Goal: Task Accomplishment & Management: Use online tool/utility

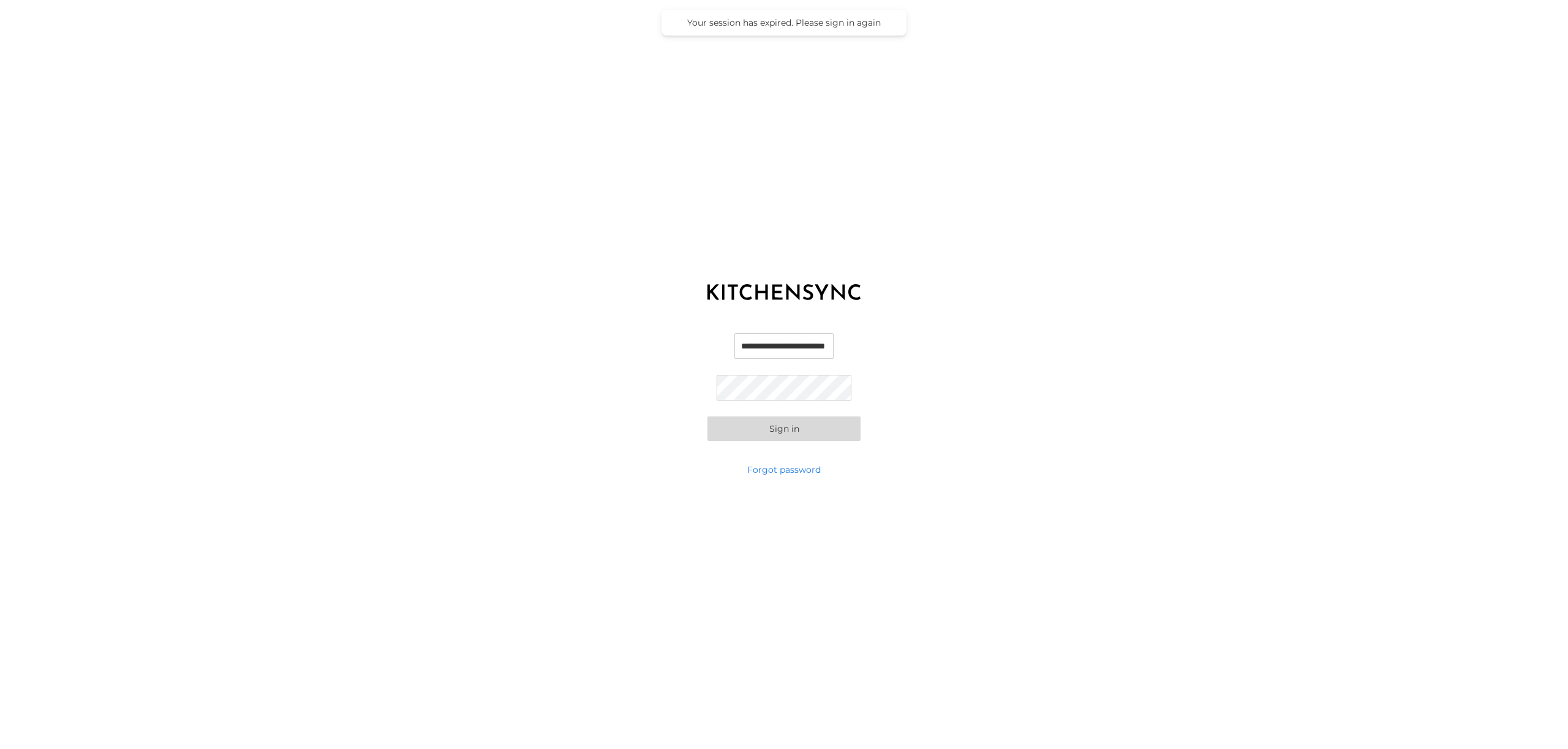
click at [792, 436] on button "Sign in" at bounding box center [784, 428] width 153 height 25
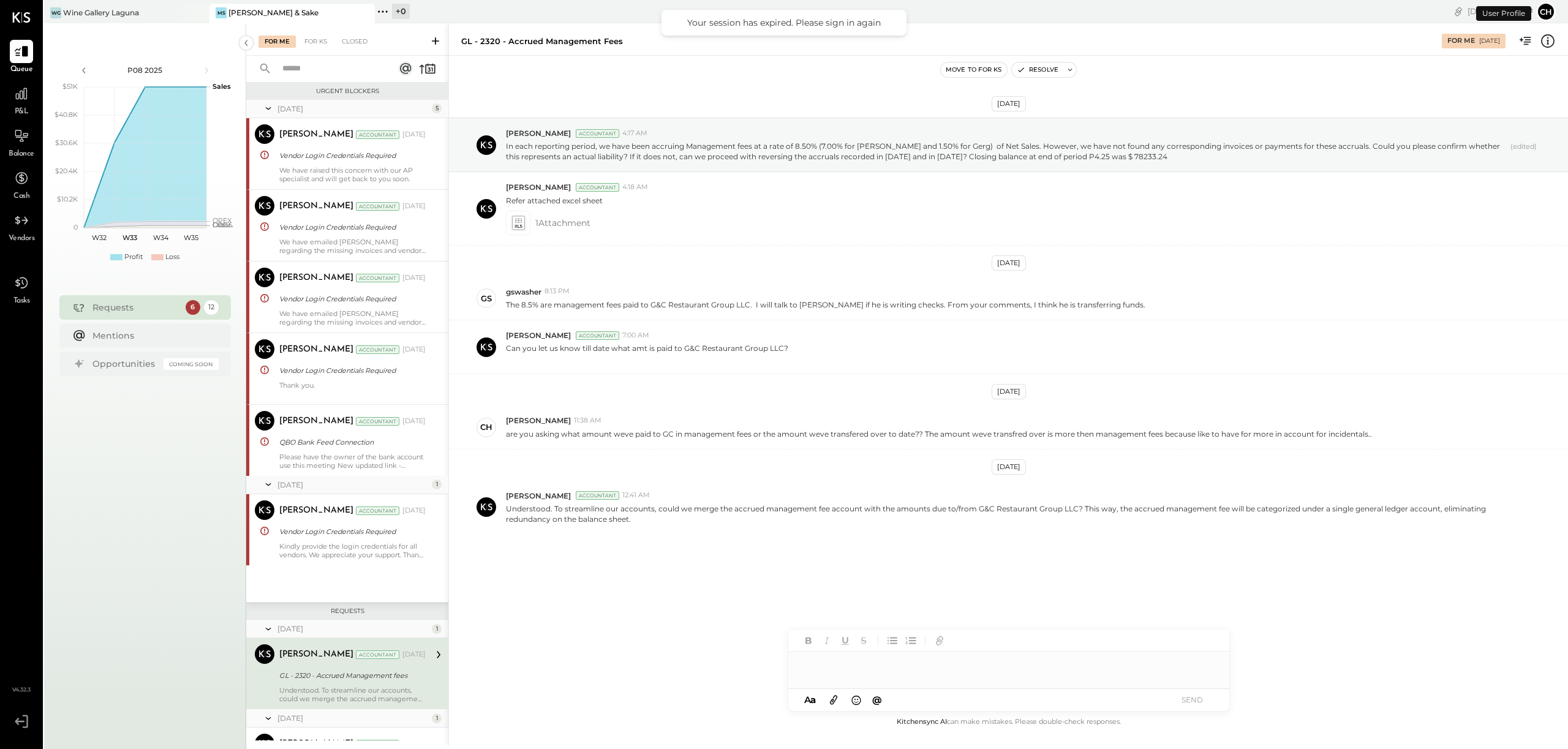
scroll to position [262, 0]
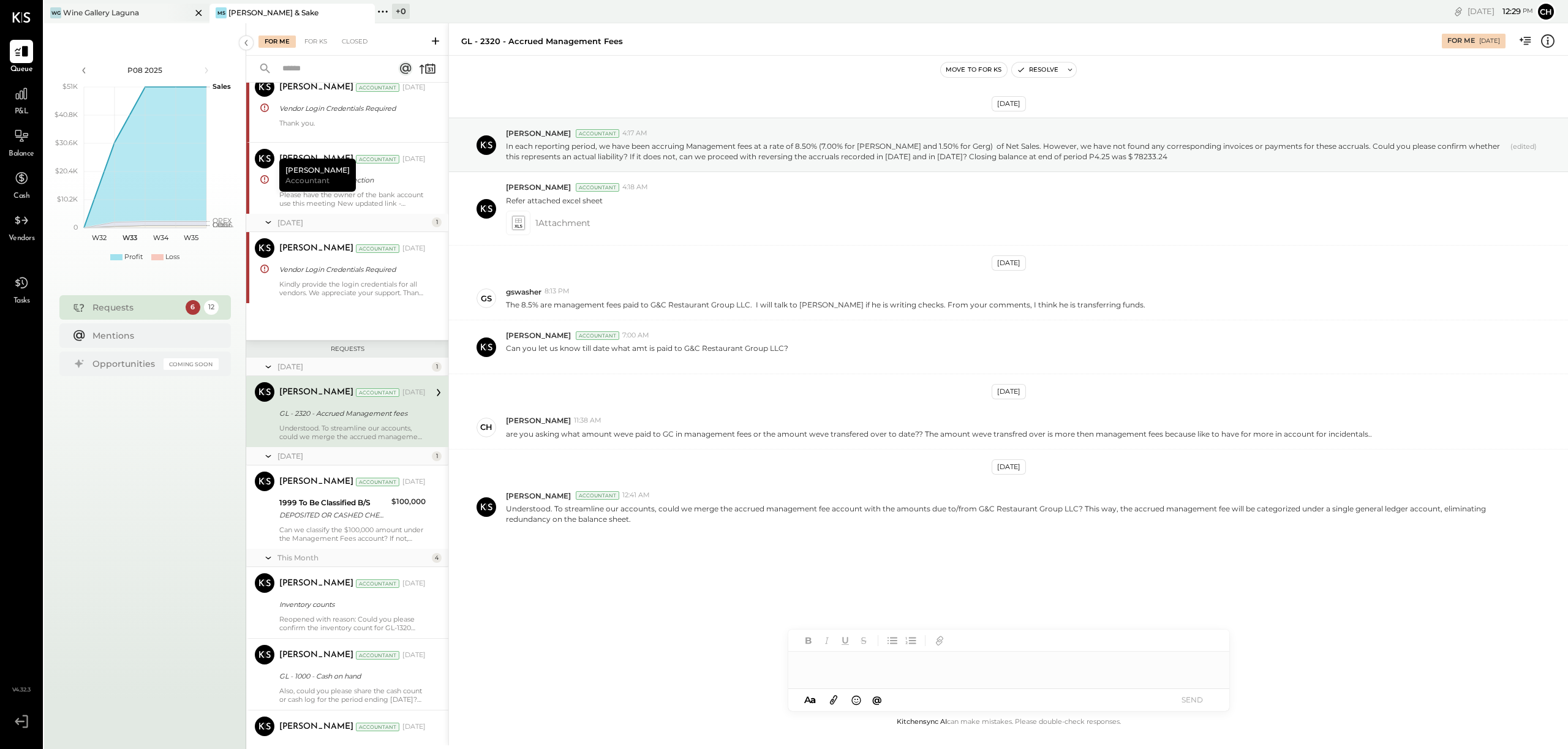
click at [131, 10] on div "Wine Gallery Laguna" at bounding box center [101, 13] width 76 height 10
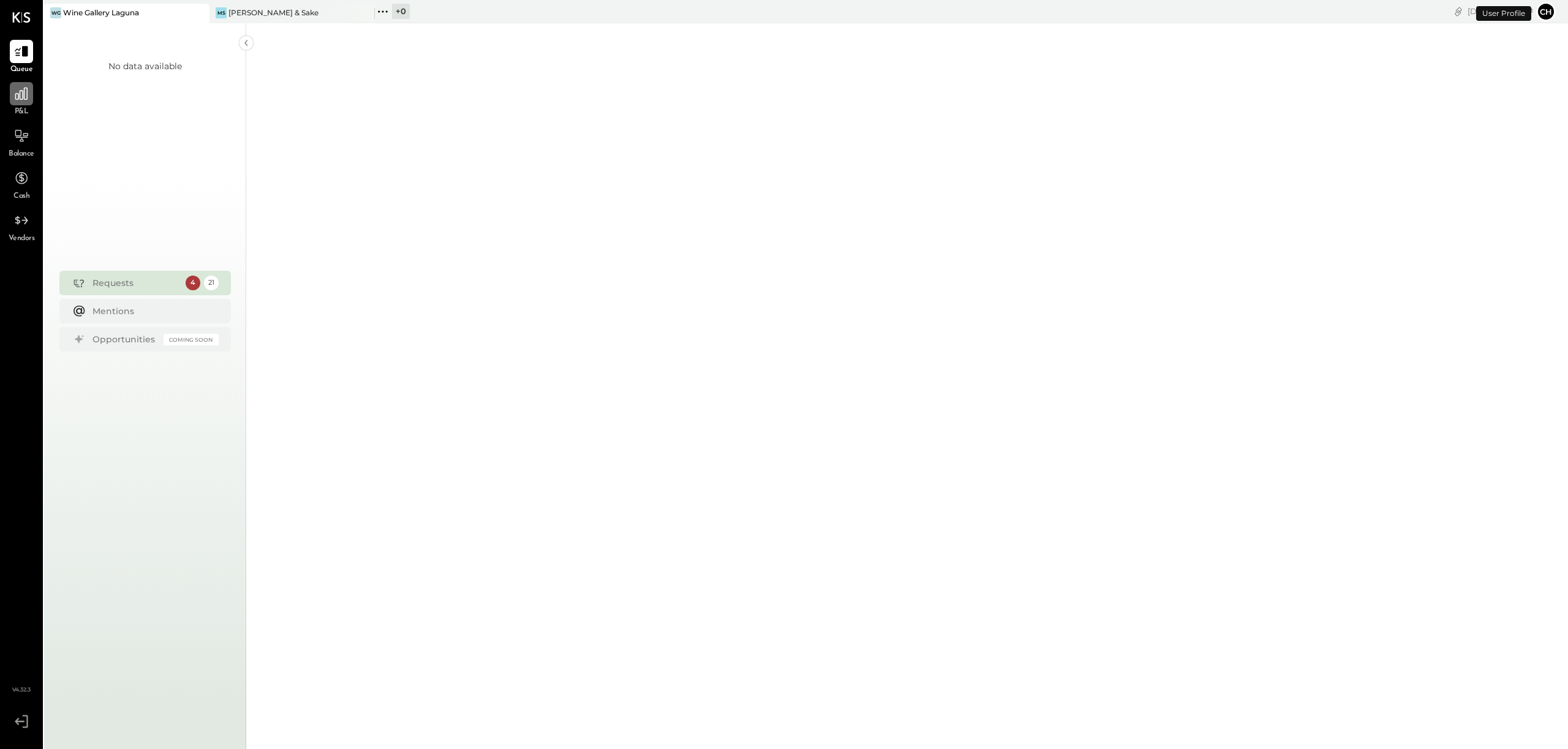
click at [29, 97] on icon at bounding box center [21, 93] width 16 height 16
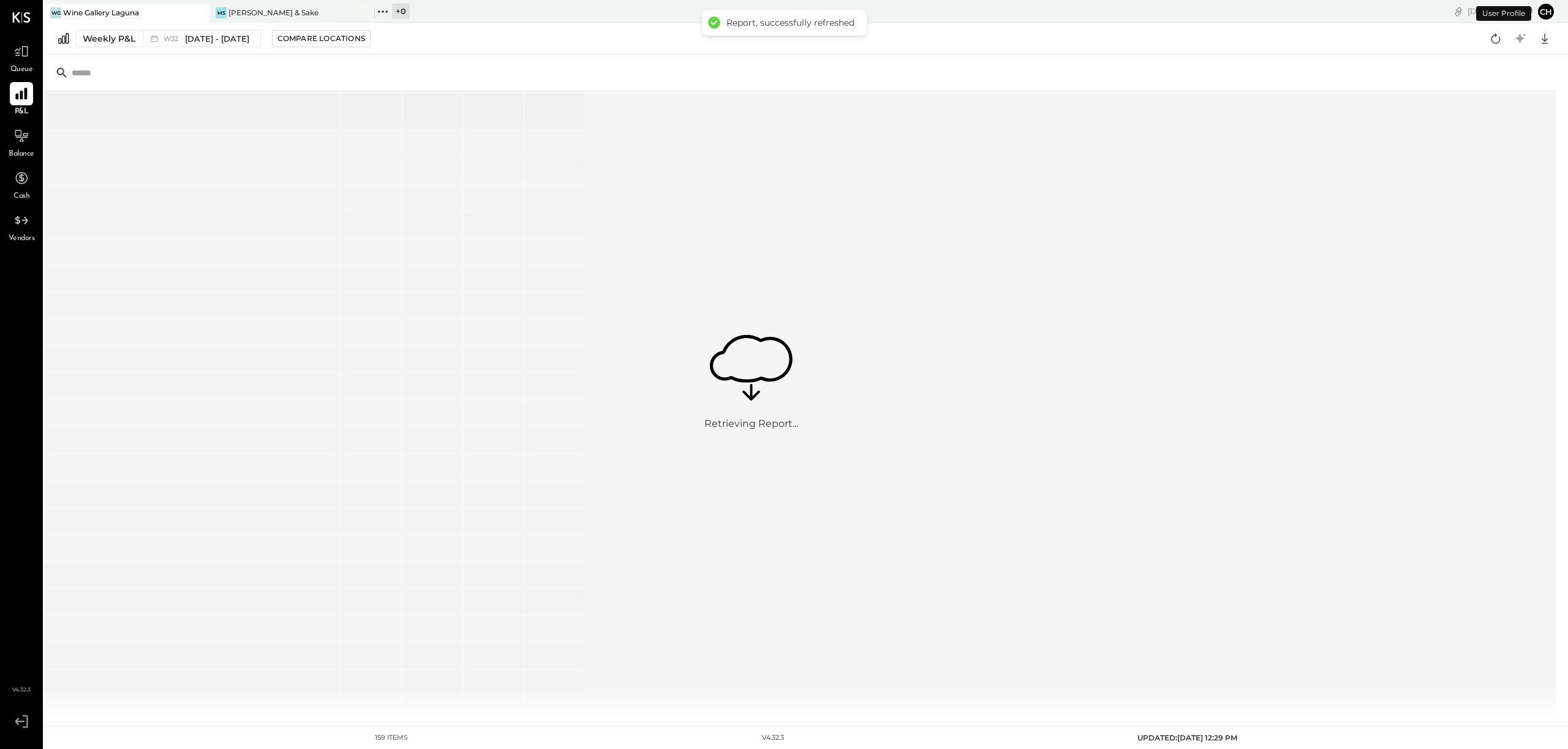
click at [25, 100] on icon at bounding box center [21, 93] width 16 height 16
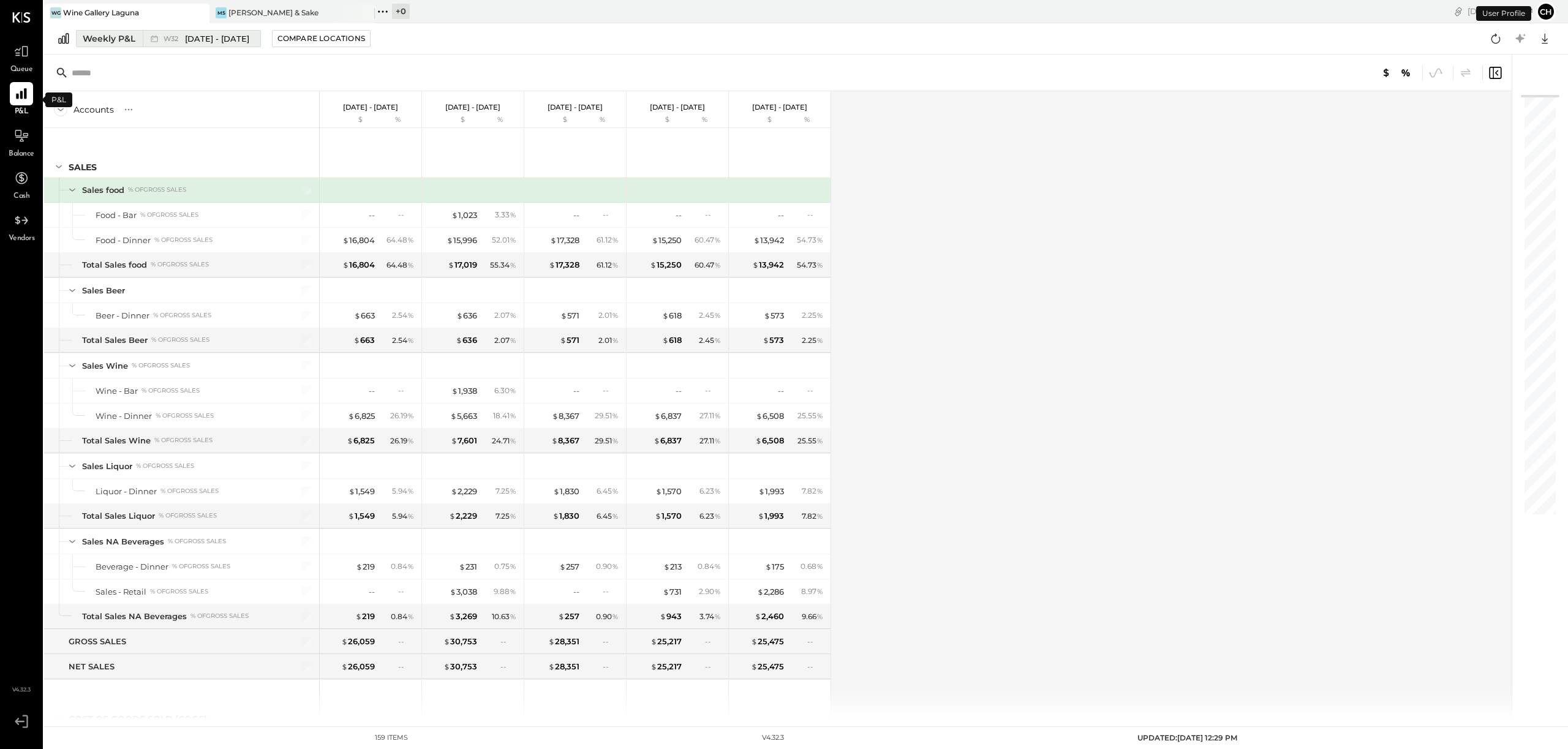
click at [196, 38] on span "[DATE] - [DATE]" at bounding box center [218, 39] width 65 height 12
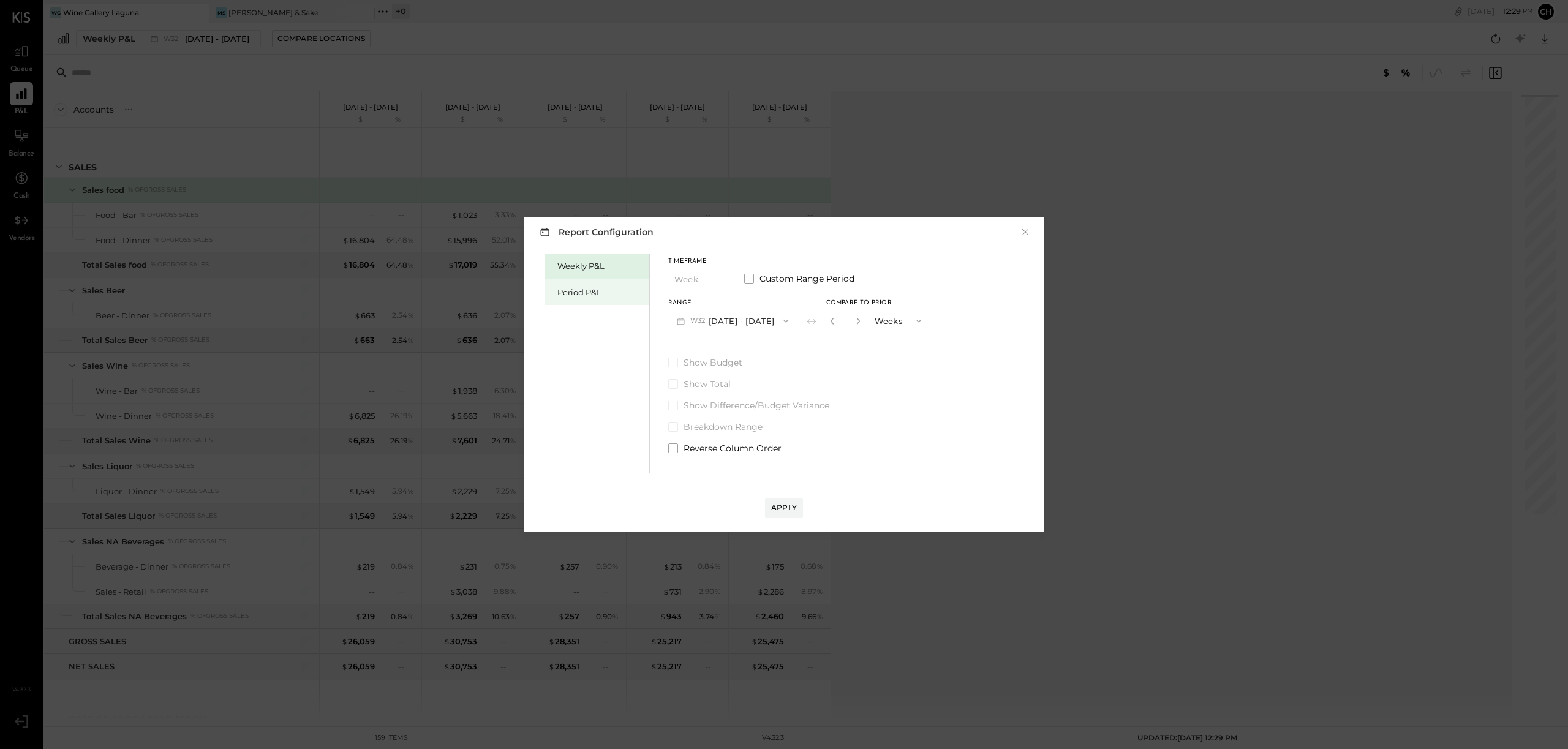
click at [606, 298] on div "Period P&L" at bounding box center [600, 292] width 86 height 12
click at [695, 278] on button "Period" at bounding box center [699, 279] width 62 height 22
click at [757, 358] on label "Show Budget" at bounding box center [761, 362] width 187 height 12
click at [704, 319] on span "P08" at bounding box center [698, 320] width 17 height 10
click at [706, 373] on span "[DATE] - [DATE]" at bounding box center [726, 374] width 59 height 10
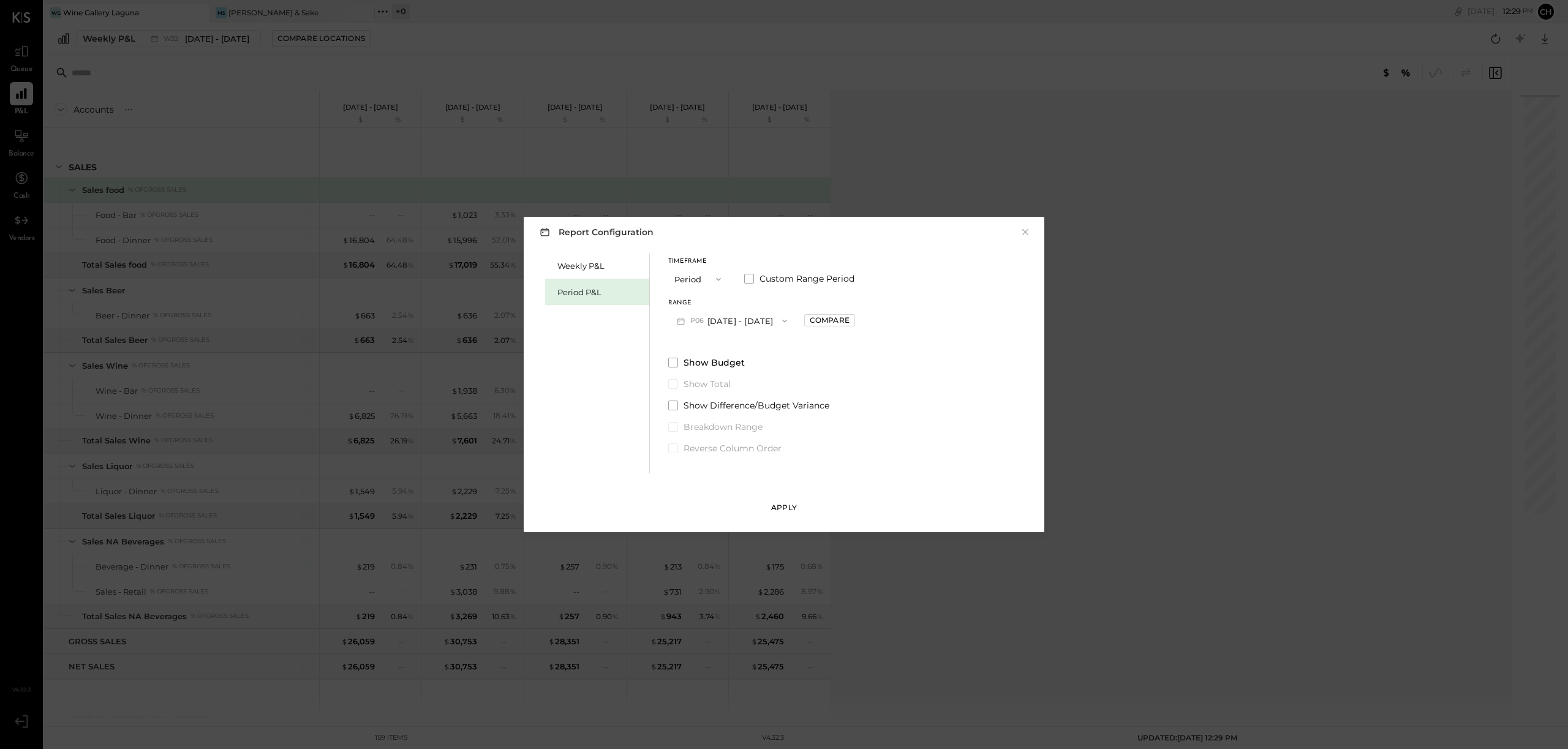
click at [789, 505] on div "Apply" at bounding box center [784, 508] width 26 height 10
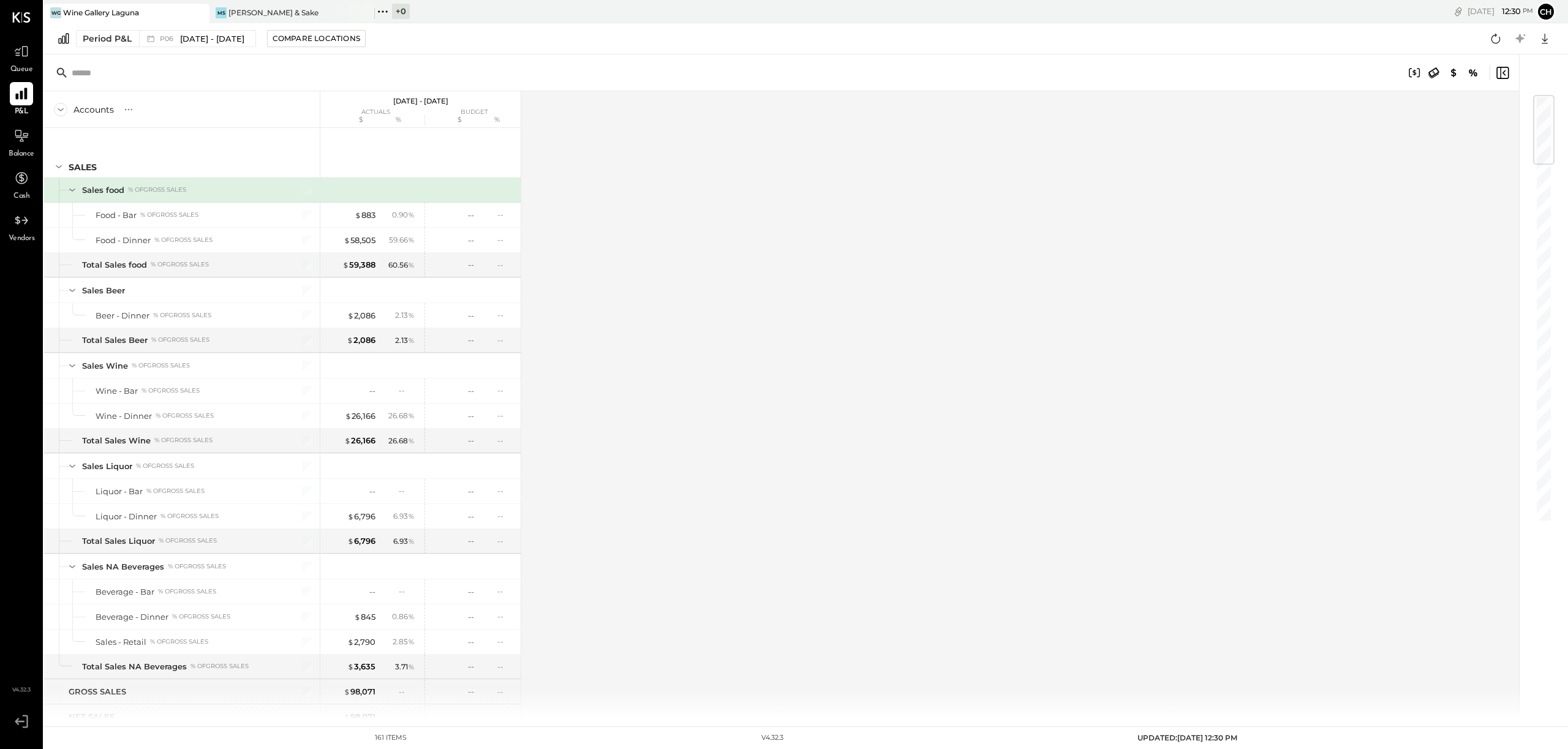
drag, startPoint x: 26, startPoint y: 93, endPoint x: 18, endPoint y: 93, distance: 8.0
click at [22, 93] on icon at bounding box center [21, 94] width 12 height 12
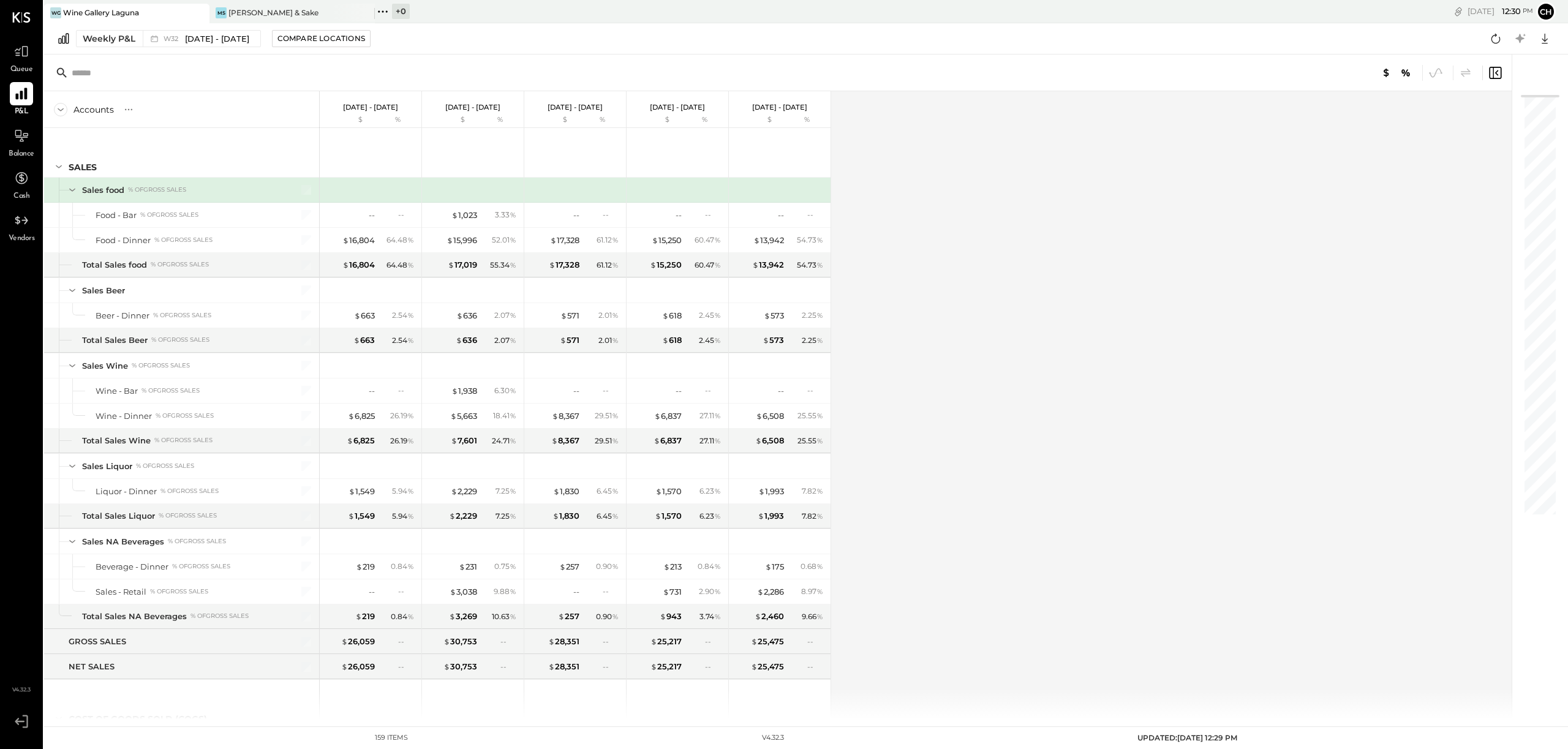
click at [20, 94] on icon at bounding box center [21, 93] width 16 height 16
click at [186, 37] on span "[DATE] - [DATE]" at bounding box center [218, 39] width 65 height 12
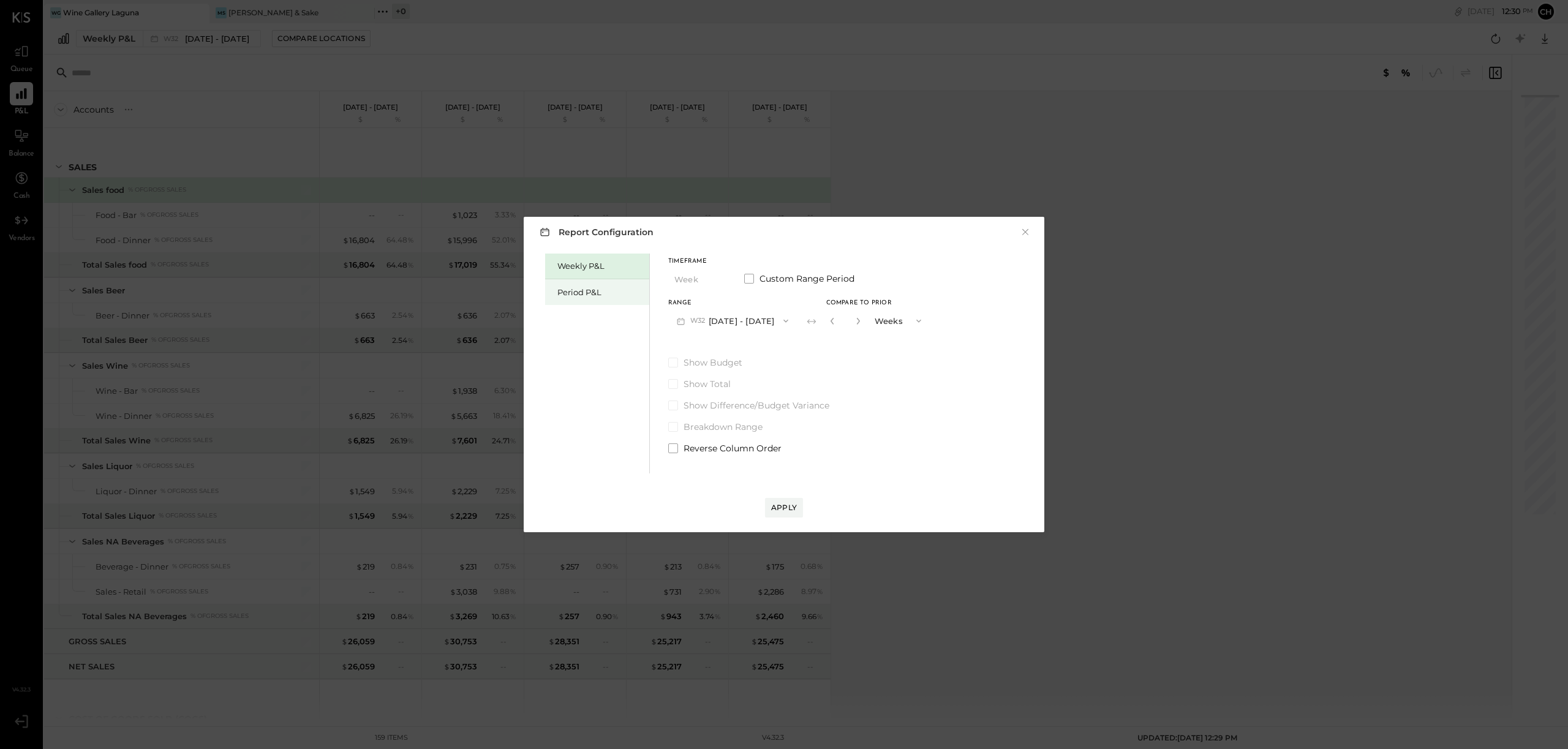
click at [599, 293] on div "Period P&L" at bounding box center [600, 292] width 86 height 12
click at [701, 323] on span "P08" at bounding box center [698, 320] width 17 height 10
click at [704, 349] on span "[DATE] - [DATE]" at bounding box center [726, 348] width 59 height 10
click at [788, 508] on div "Apply" at bounding box center [784, 508] width 26 height 10
